Goal: Task Accomplishment & Management: Manage account settings

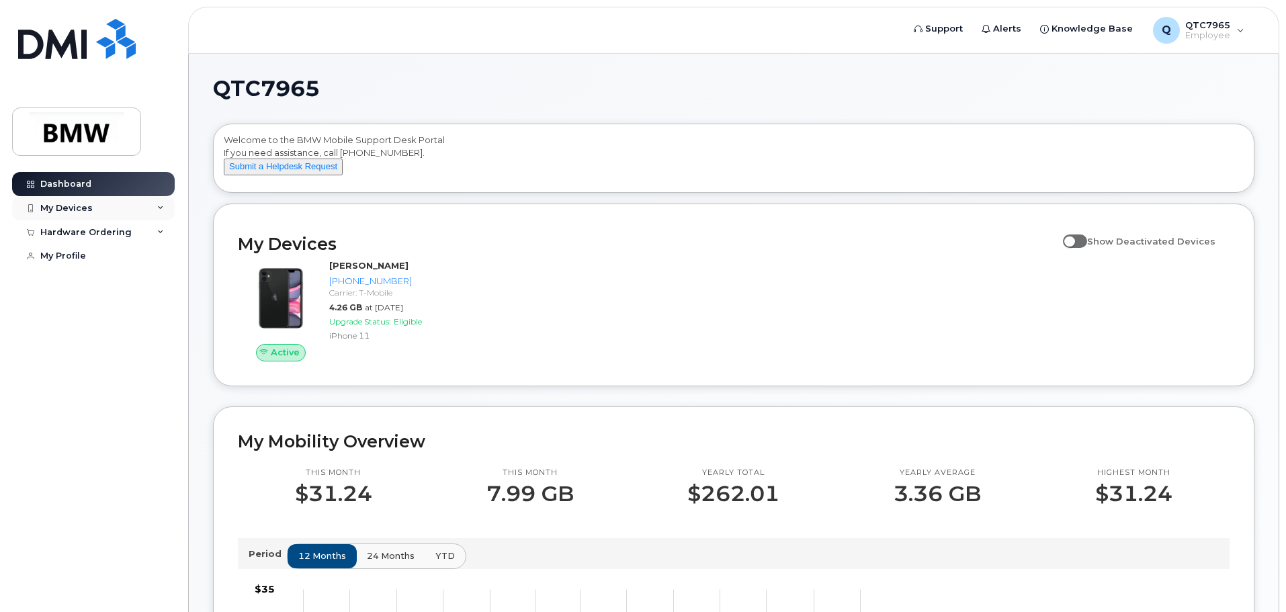
click at [95, 213] on div "My Devices" at bounding box center [93, 208] width 163 height 24
click at [1216, 38] on span "Employee" at bounding box center [1207, 35] width 45 height 11
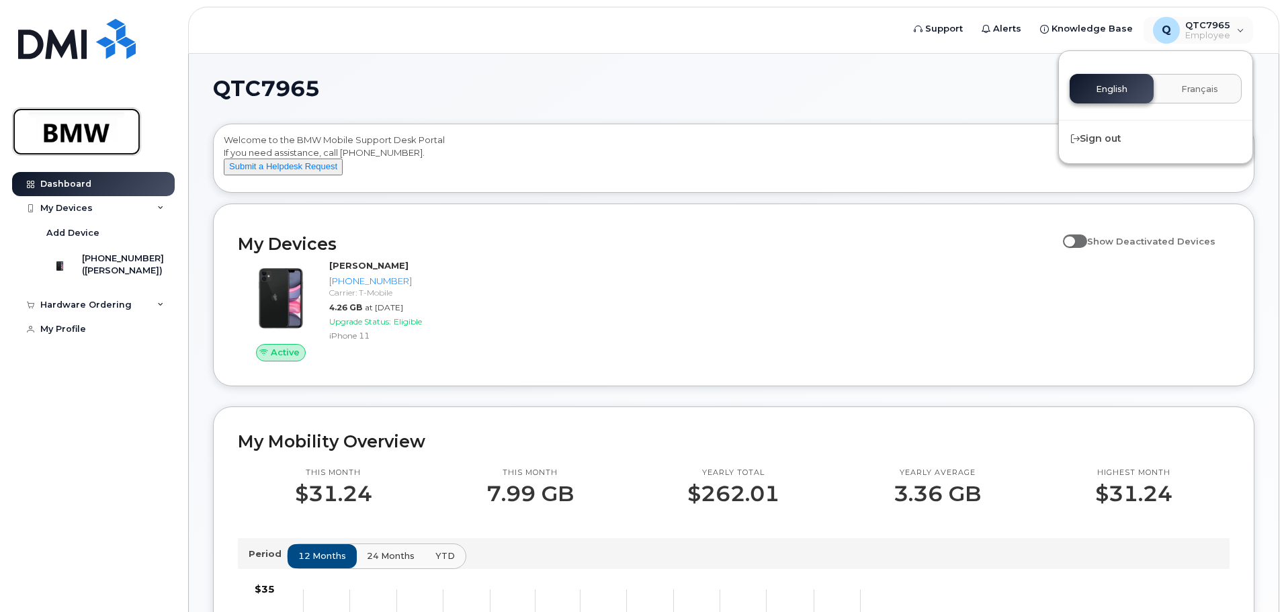
click at [92, 132] on img at bounding box center [76, 131] width 103 height 39
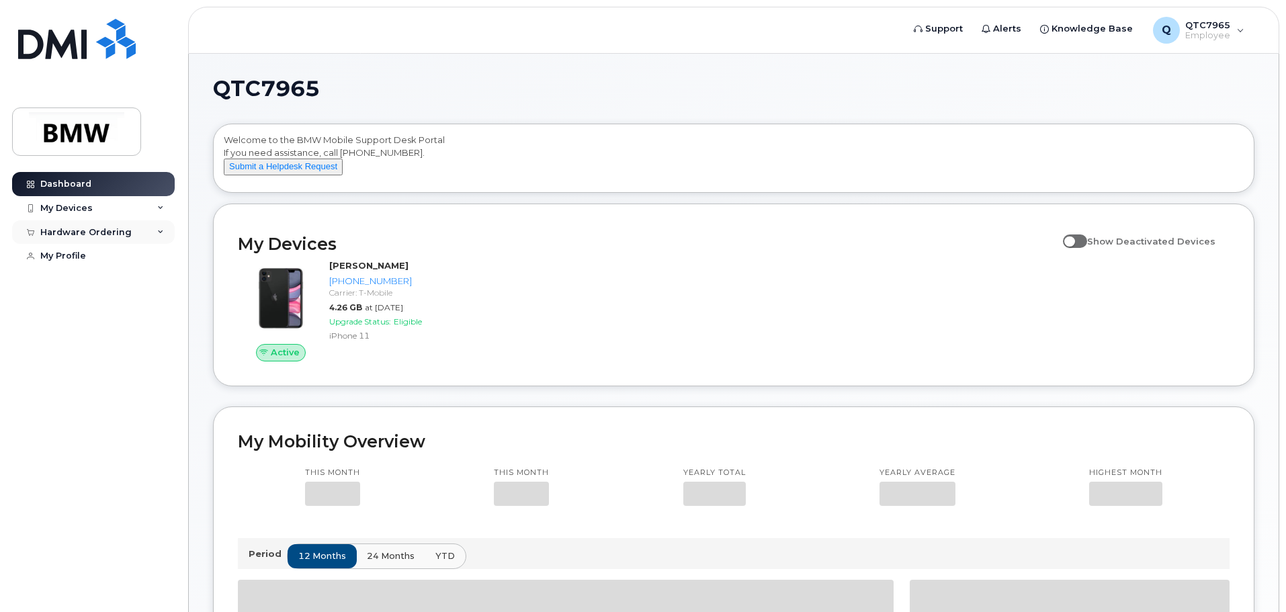
click at [98, 229] on div "Hardware Ordering" at bounding box center [85, 232] width 91 height 11
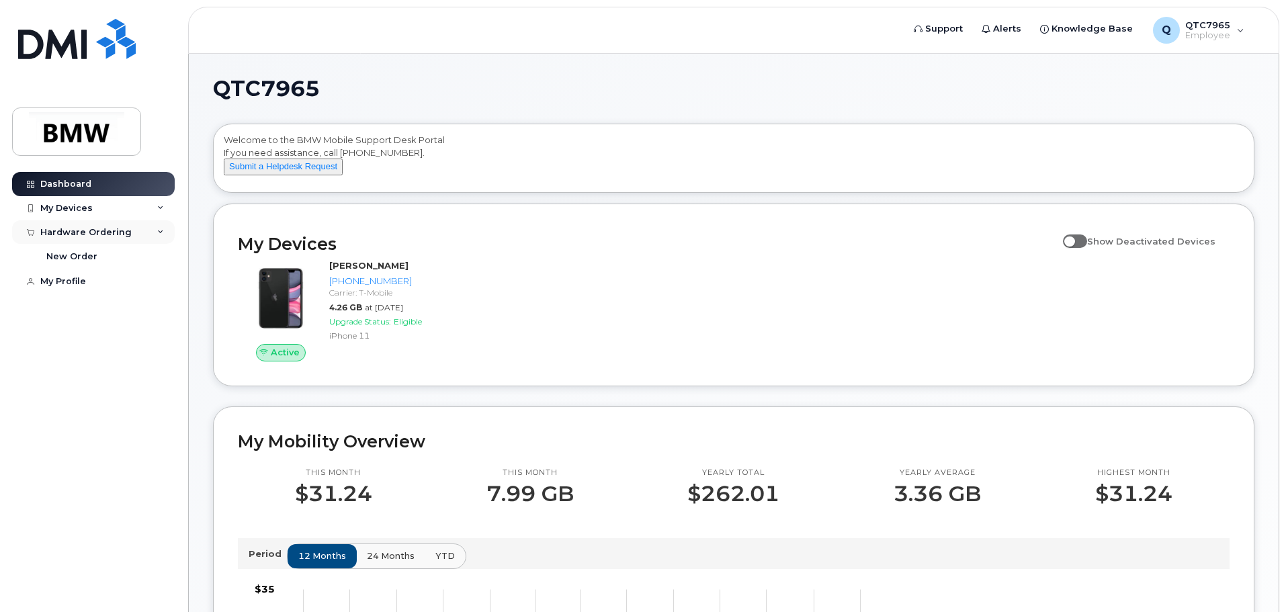
click at [161, 232] on icon at bounding box center [160, 232] width 7 height 7
click at [47, 281] on div "My Profile" at bounding box center [63, 281] width 46 height 11
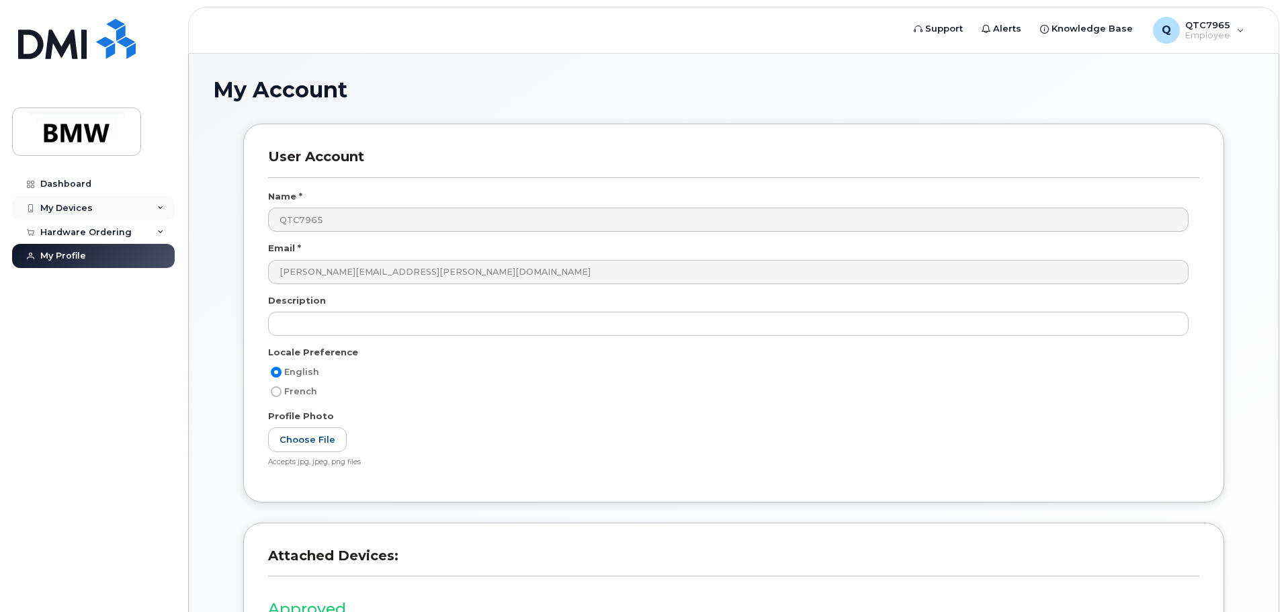
click at [93, 210] on div "My Devices" at bounding box center [93, 208] width 163 height 24
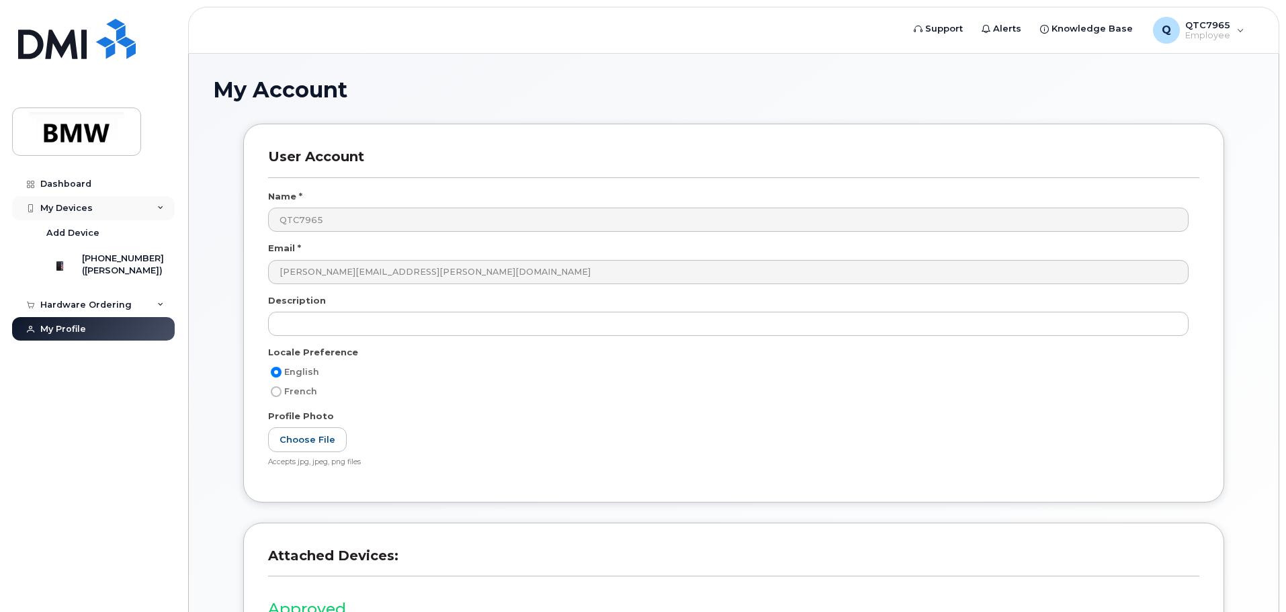
click at [93, 215] on div "My Devices" at bounding box center [93, 208] width 163 height 24
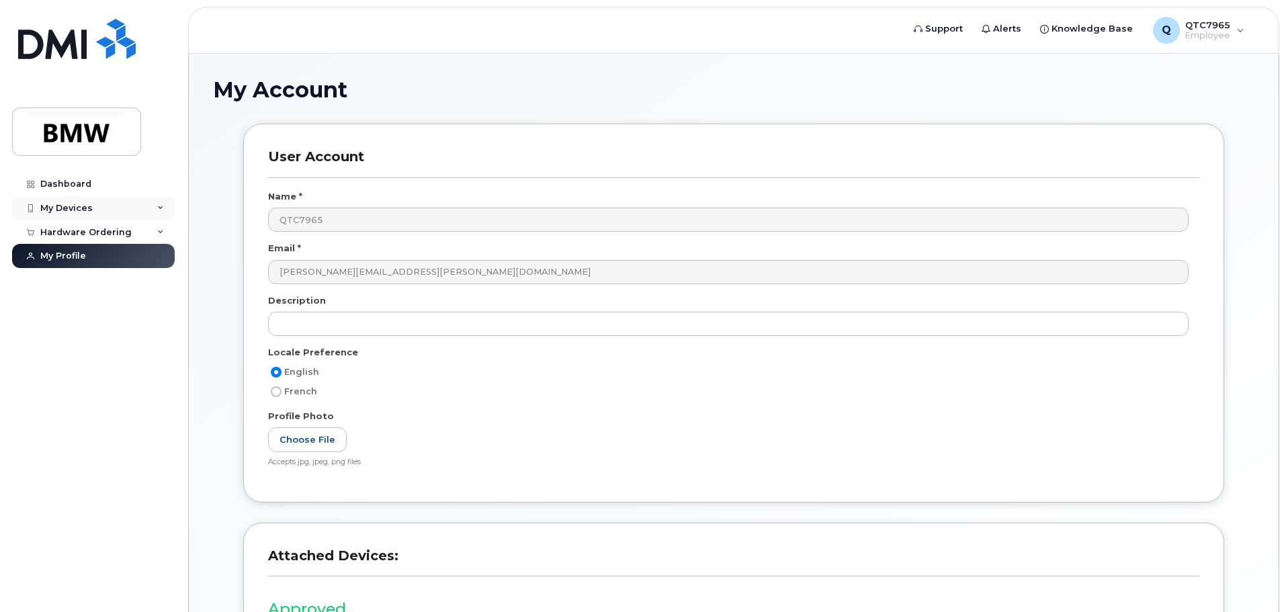
click at [95, 207] on div "My Devices" at bounding box center [93, 208] width 163 height 24
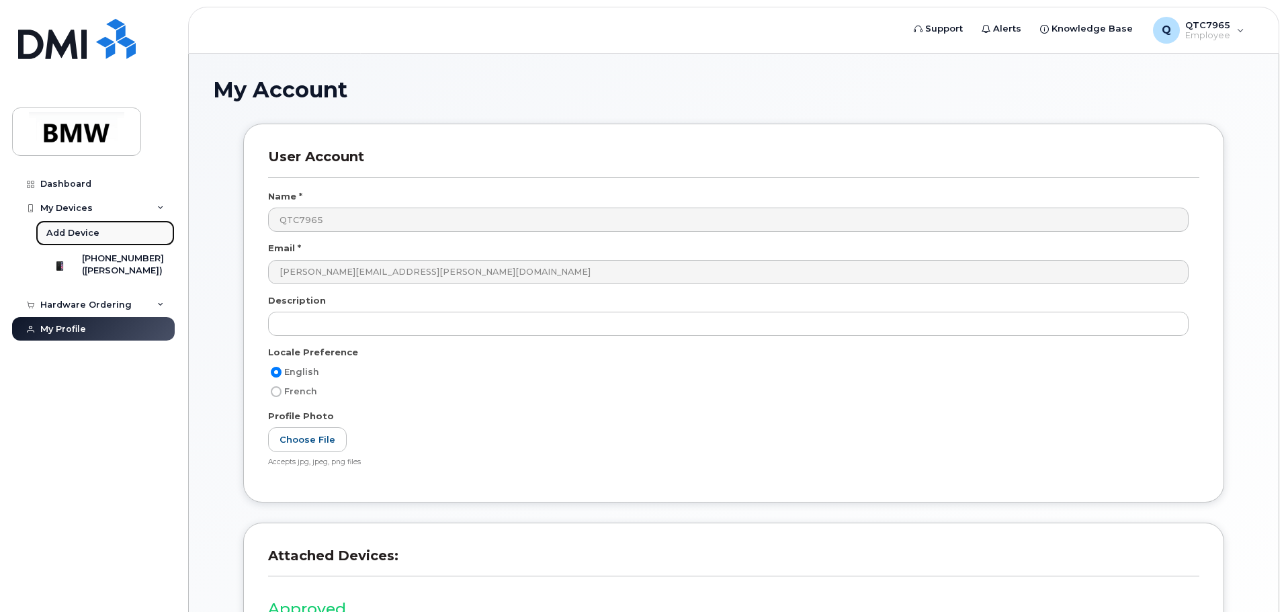
click at [78, 238] on div "Add Device" at bounding box center [72, 233] width 53 height 12
